Goal: Navigation & Orientation: Find specific page/section

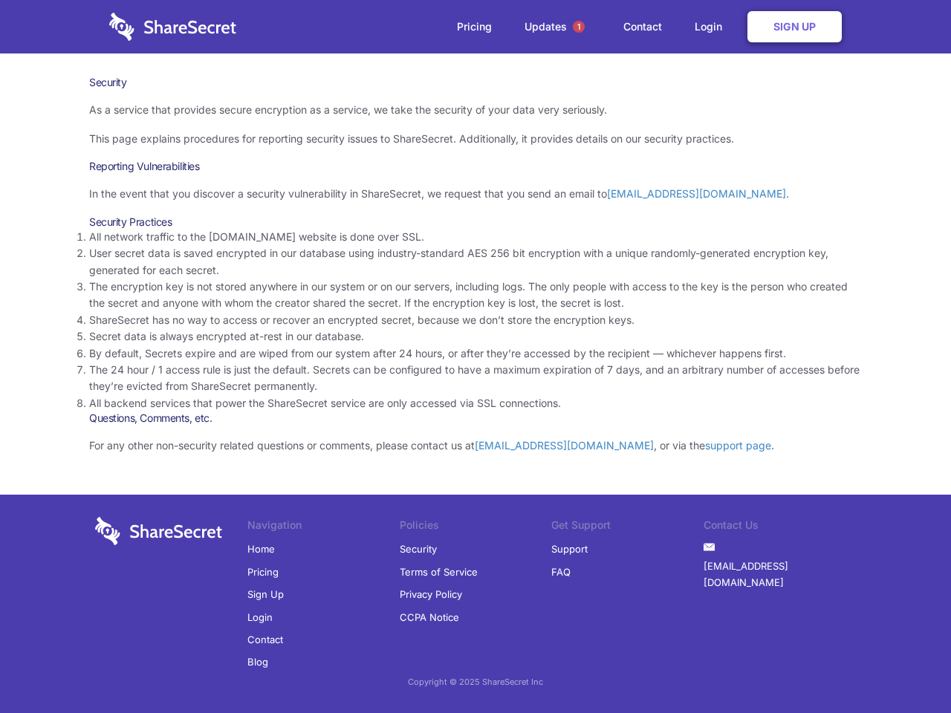
click at [476, 357] on li "By default, Secrets expire and are wiped from our system after 24 hours, or aft…" at bounding box center [475, 354] width 773 height 16
click at [579, 27] on span "1" at bounding box center [579, 27] width 12 height 12
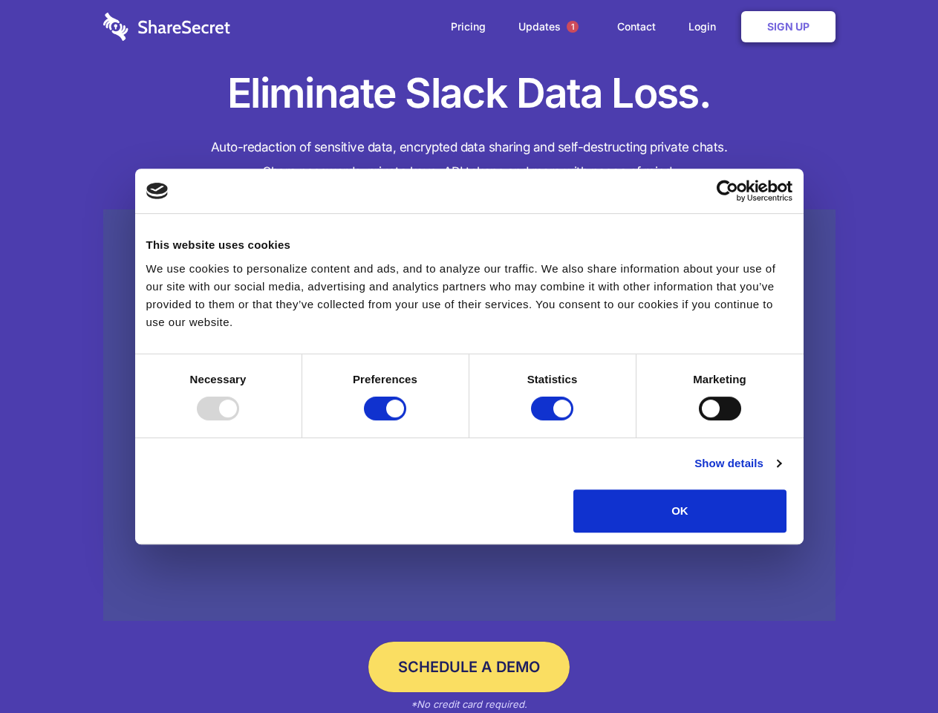
click at [239, 421] on div at bounding box center [218, 409] width 42 height 24
click at [406, 421] on input "Preferences" at bounding box center [385, 409] width 42 height 24
checkbox input "false"
click at [554, 421] on input "Statistics" at bounding box center [552, 409] width 42 height 24
checkbox input "false"
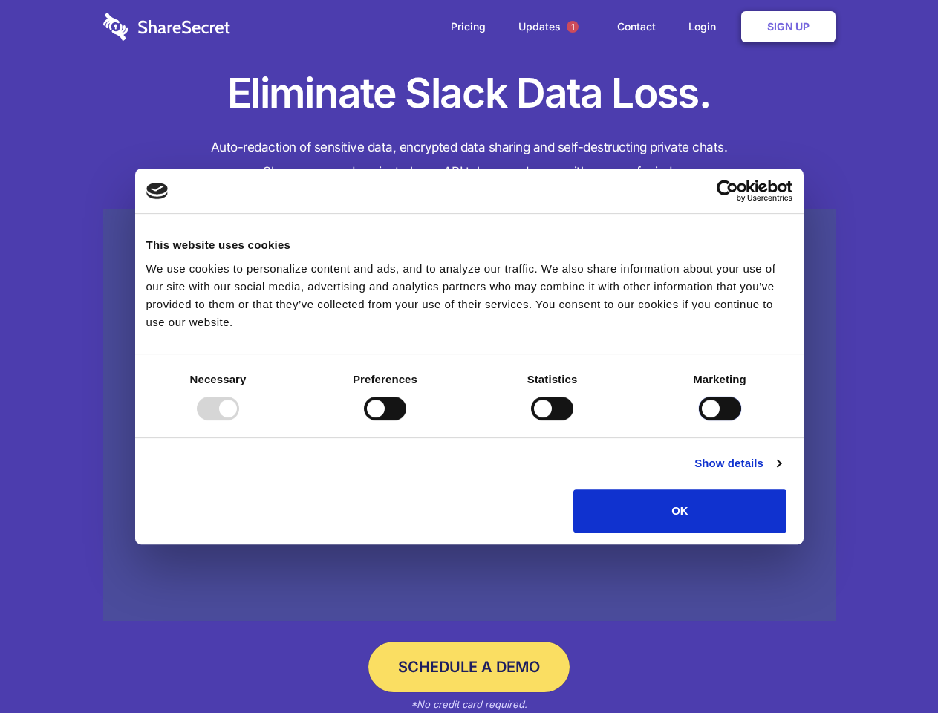
click at [699, 421] on input "Marketing" at bounding box center [720, 409] width 42 height 24
checkbox input "true"
click at [781, 473] on link "Show details" at bounding box center [738, 464] width 86 height 18
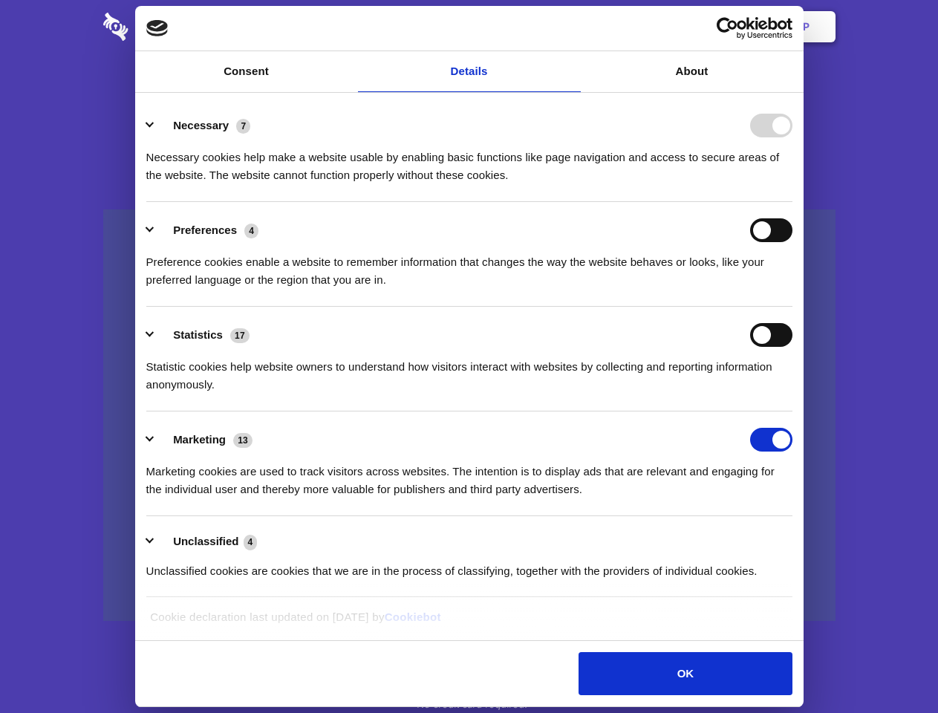
click at [793, 289] on div "Preference cookies enable a website to remember information that changes the wa…" at bounding box center [469, 265] width 646 height 47
click at [572, 27] on span "1" at bounding box center [573, 27] width 12 height 12
